Goal: Task Accomplishment & Management: Manage account settings

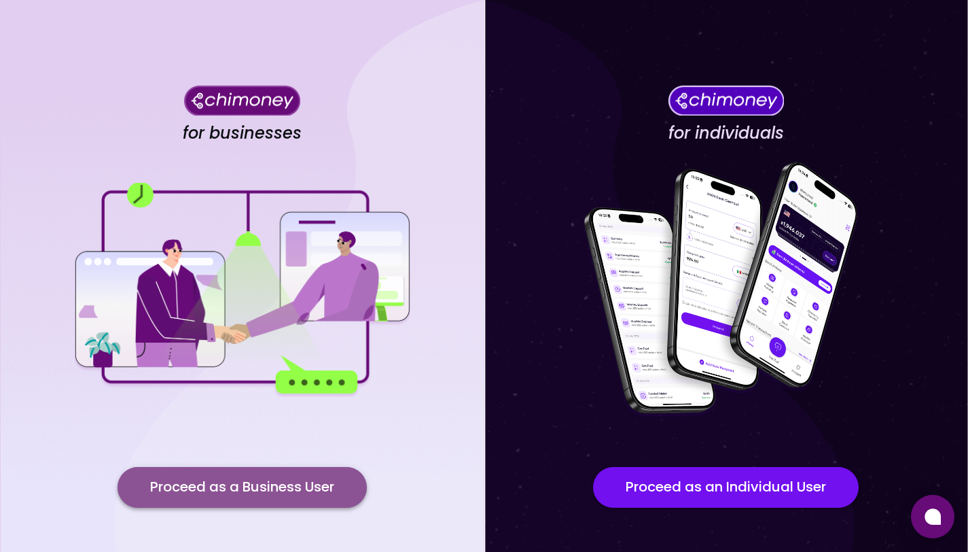
click at [236, 493] on button "Proceed as a Business User" at bounding box center [242, 487] width 249 height 41
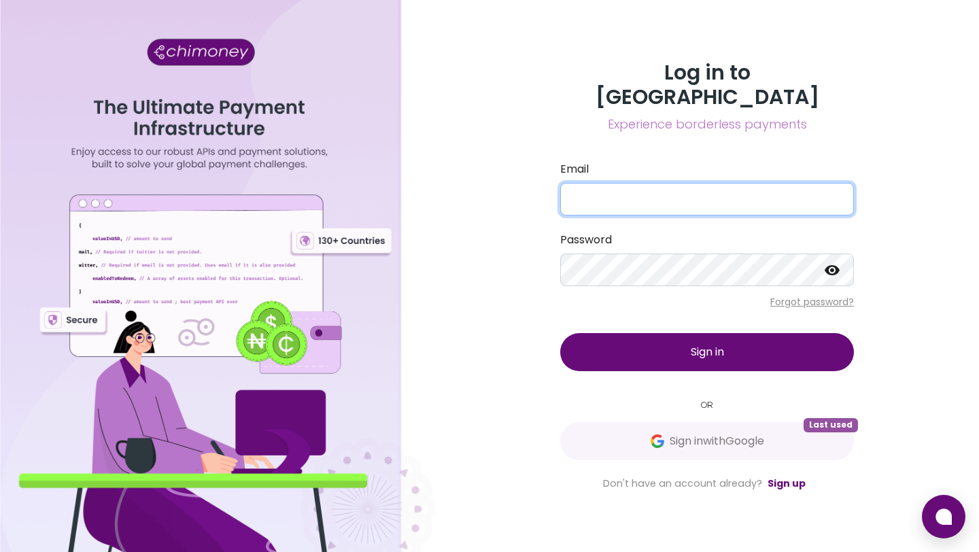
type input "[EMAIL_ADDRESS][DOMAIN_NAME]"
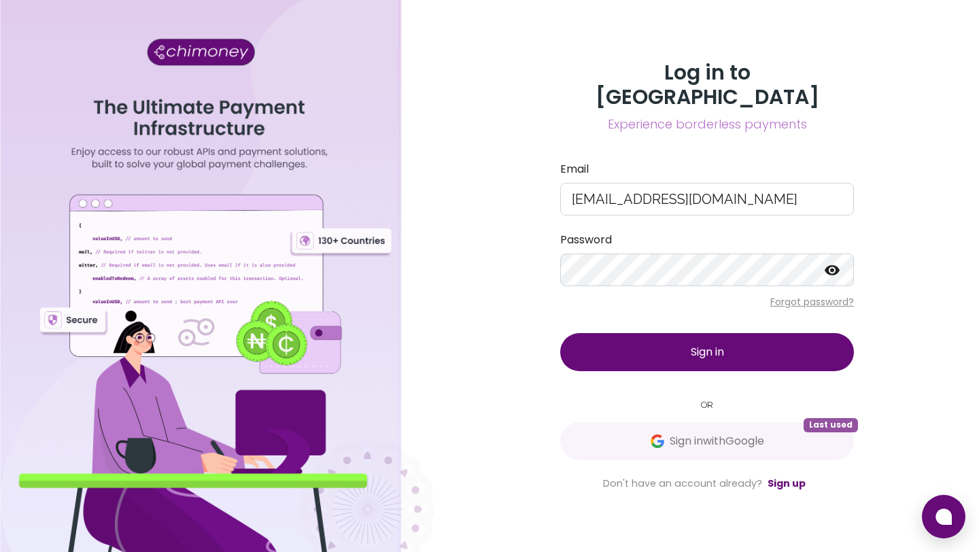
click at [617, 333] on button "Sign in" at bounding box center [707, 352] width 294 height 38
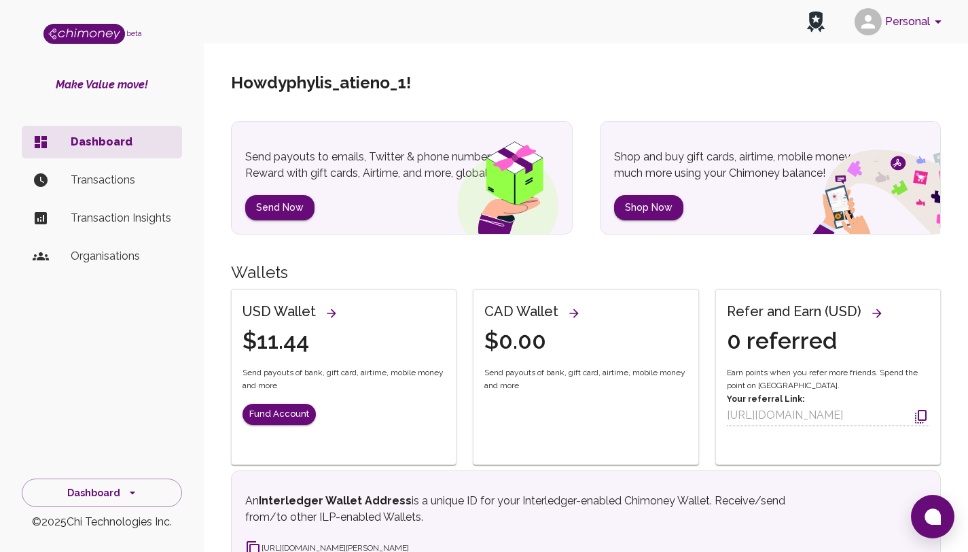
click at [80, 183] on p "Transactions" at bounding box center [121, 180] width 101 height 16
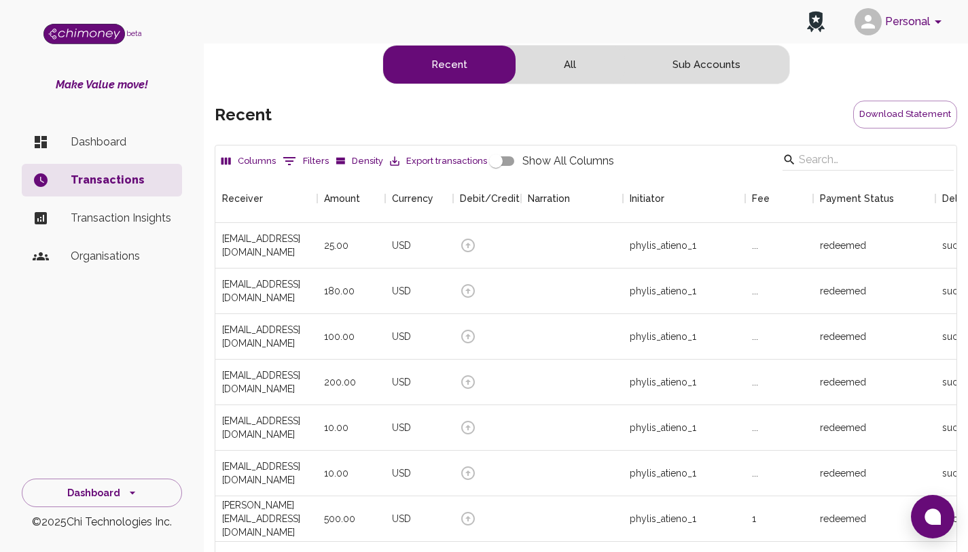
scroll to position [504, 731]
